Goal: Task Accomplishment & Management: Use online tool/utility

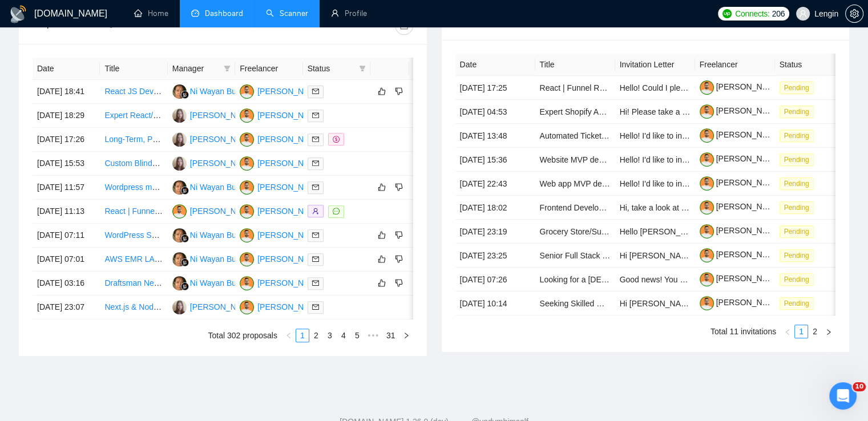
click at [284, 18] on link "Scanner" at bounding box center [287, 14] width 42 height 10
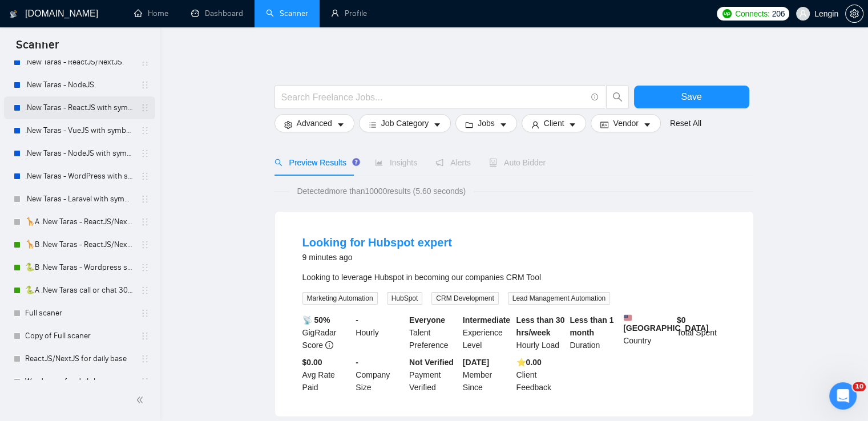
scroll to position [164, 0]
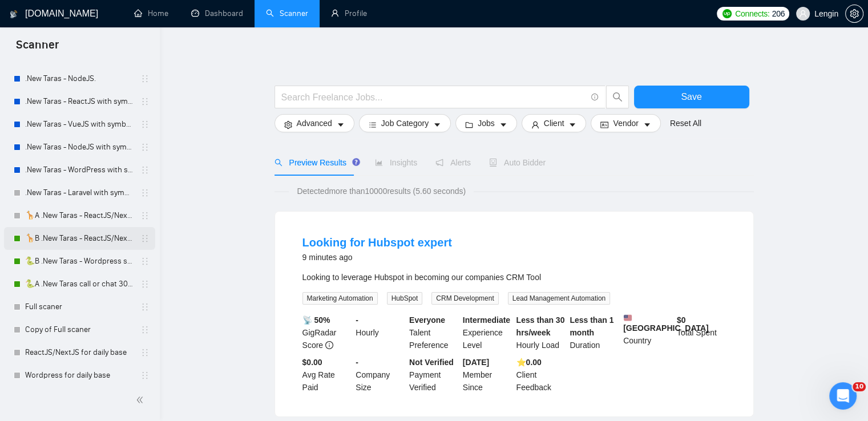
click at [96, 245] on link "🦒B .New Taras - ReactJS/NextJS rel exp 23/04" at bounding box center [79, 238] width 108 height 23
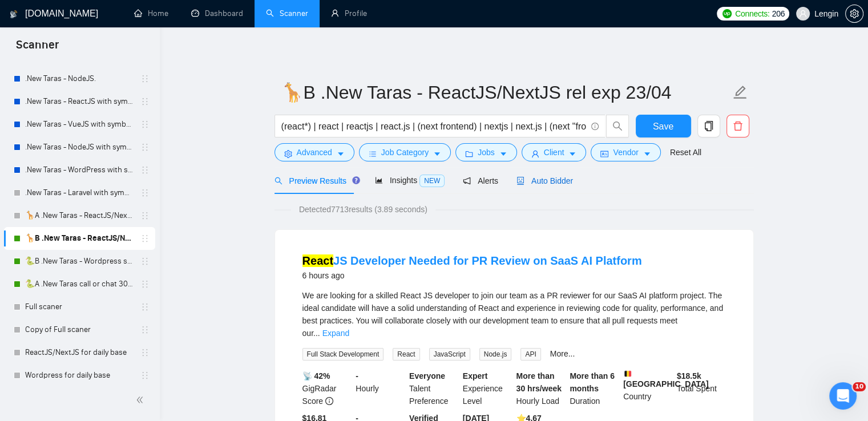
click at [552, 185] on span "Auto Bidder" at bounding box center [544, 180] width 56 height 9
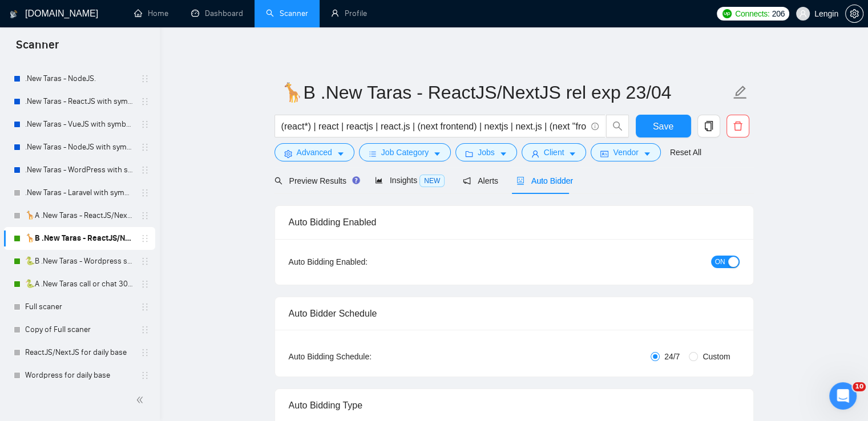
radio input "false"
radio input "true"
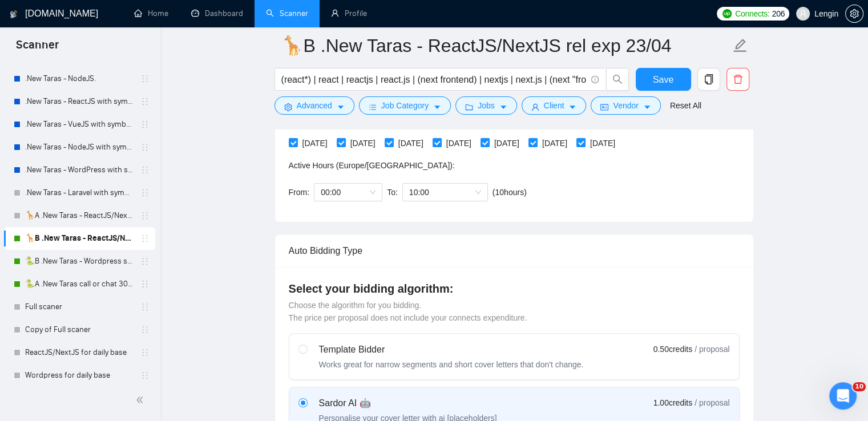
scroll to position [301, 0]
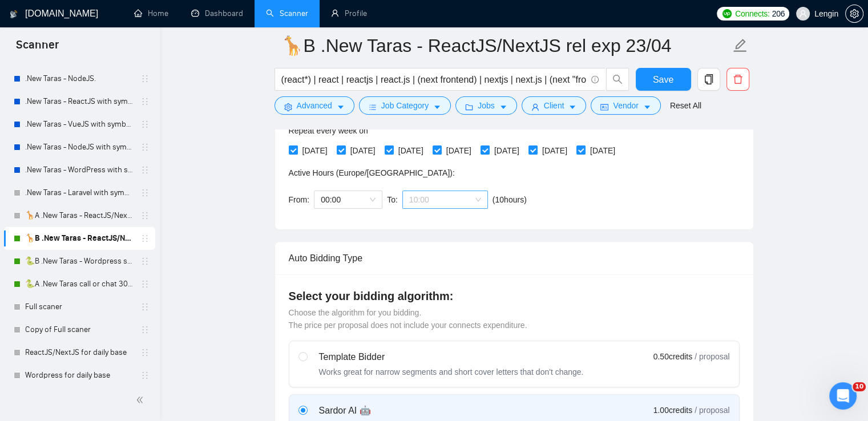
click at [471, 196] on span "10:00" at bounding box center [445, 199] width 72 height 17
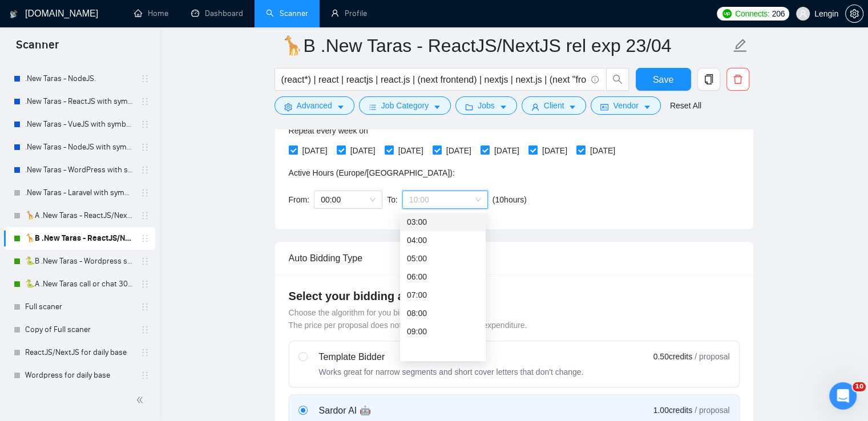
scroll to position [0, 0]
click at [427, 224] on span "(next day)" at bounding box center [444, 221] width 35 height 9
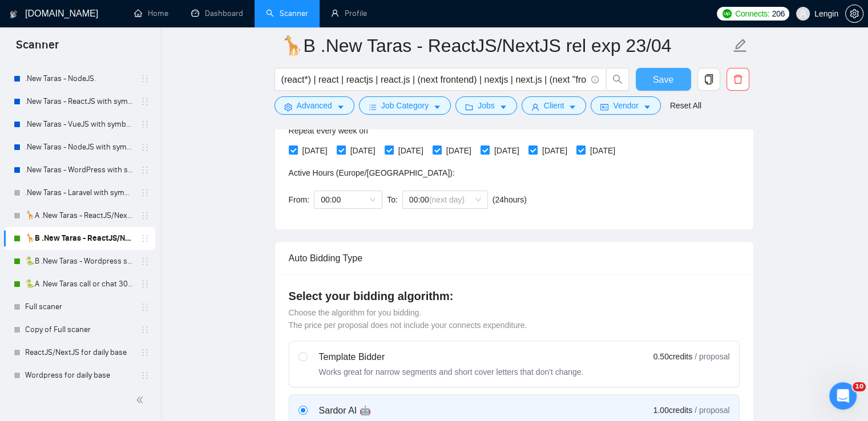
click at [651, 87] on button "Save" at bounding box center [663, 79] width 55 height 23
click at [56, 266] on link "🐍B .New Taras - Wordpress short 23/04" at bounding box center [79, 261] width 108 height 23
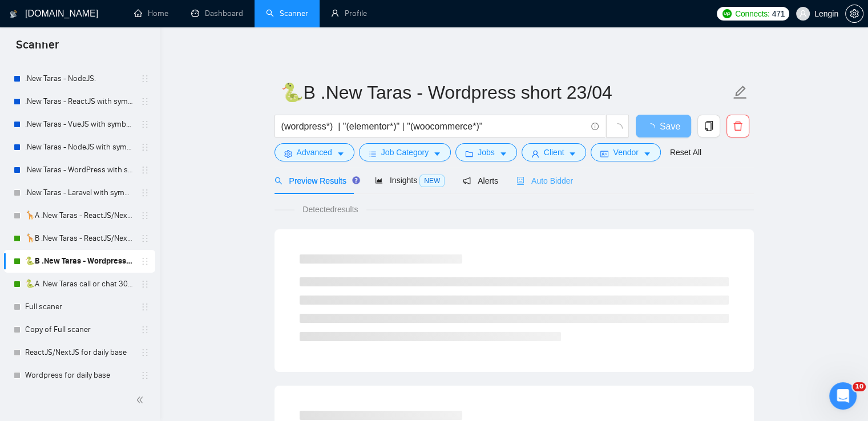
click at [522, 188] on div "Auto Bidder" at bounding box center [544, 180] width 56 height 27
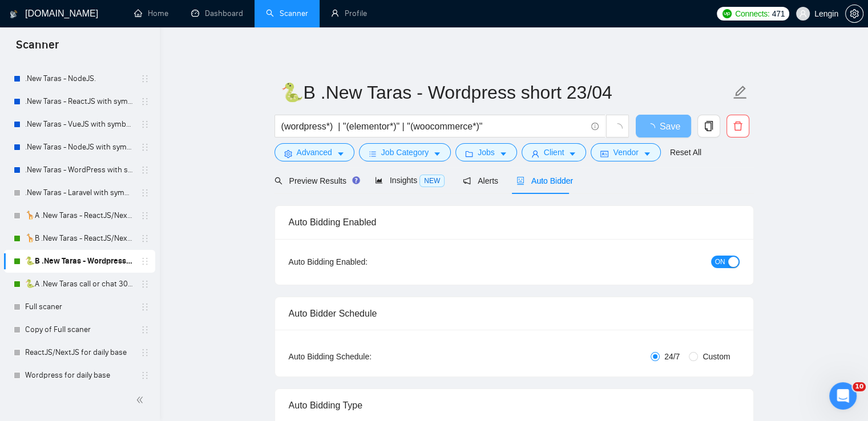
radio input "false"
radio input "true"
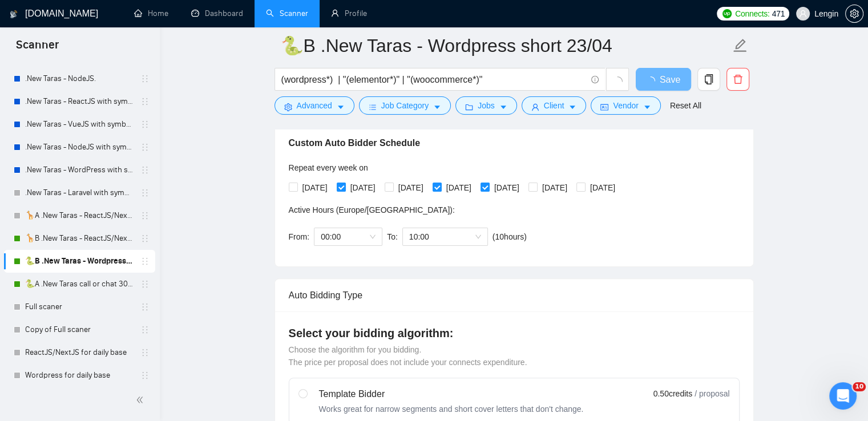
scroll to position [265, 0]
click at [103, 280] on link "🐍A .New Taras call or chat 30%view 0 reply 23/04" at bounding box center [79, 284] width 108 height 23
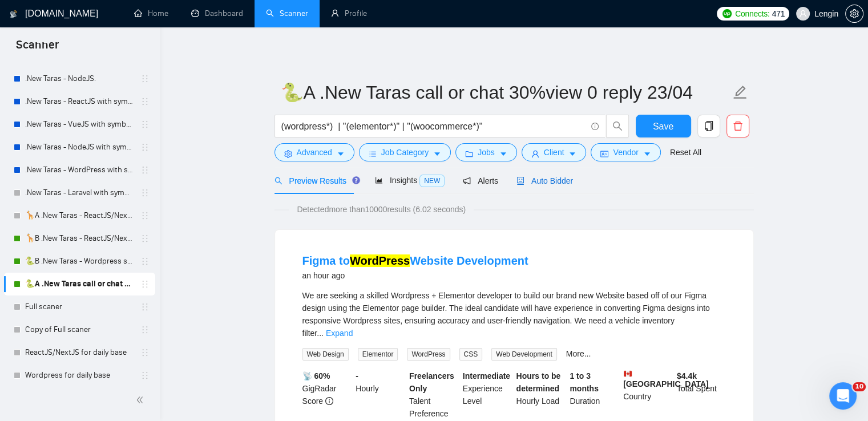
click at [542, 177] on span "Auto Bidder" at bounding box center [544, 180] width 56 height 9
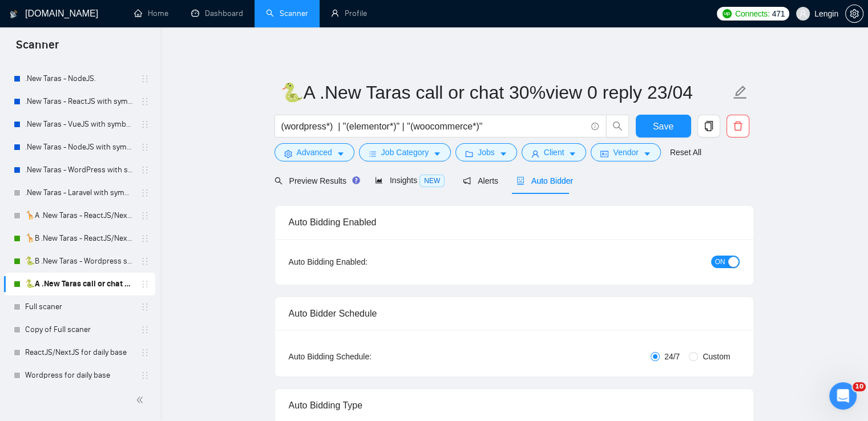
radio input "false"
radio input "true"
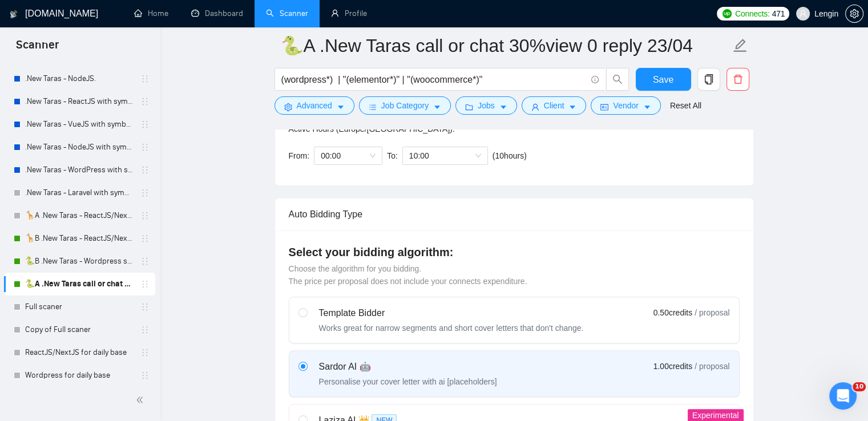
scroll to position [219, 0]
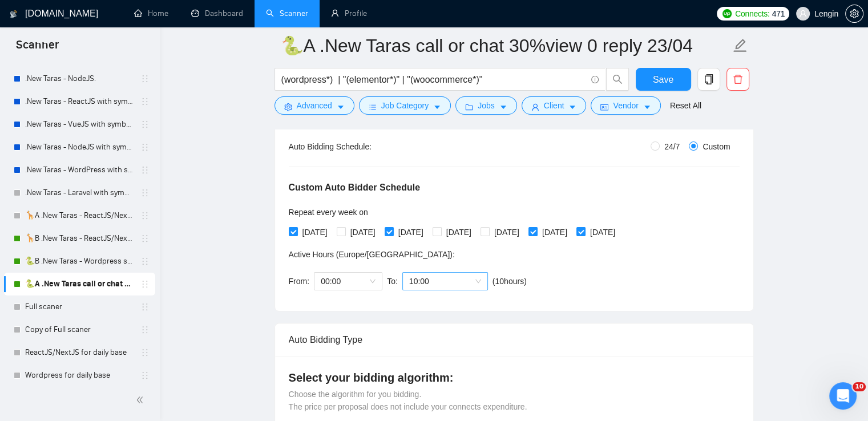
click at [466, 284] on span "10:00" at bounding box center [445, 281] width 72 height 17
click at [427, 302] on span "(next day)" at bounding box center [444, 302] width 35 height 9
click at [651, 83] on button "Save" at bounding box center [663, 79] width 55 height 23
